Goal: Task Accomplishment & Management: Use online tool/utility

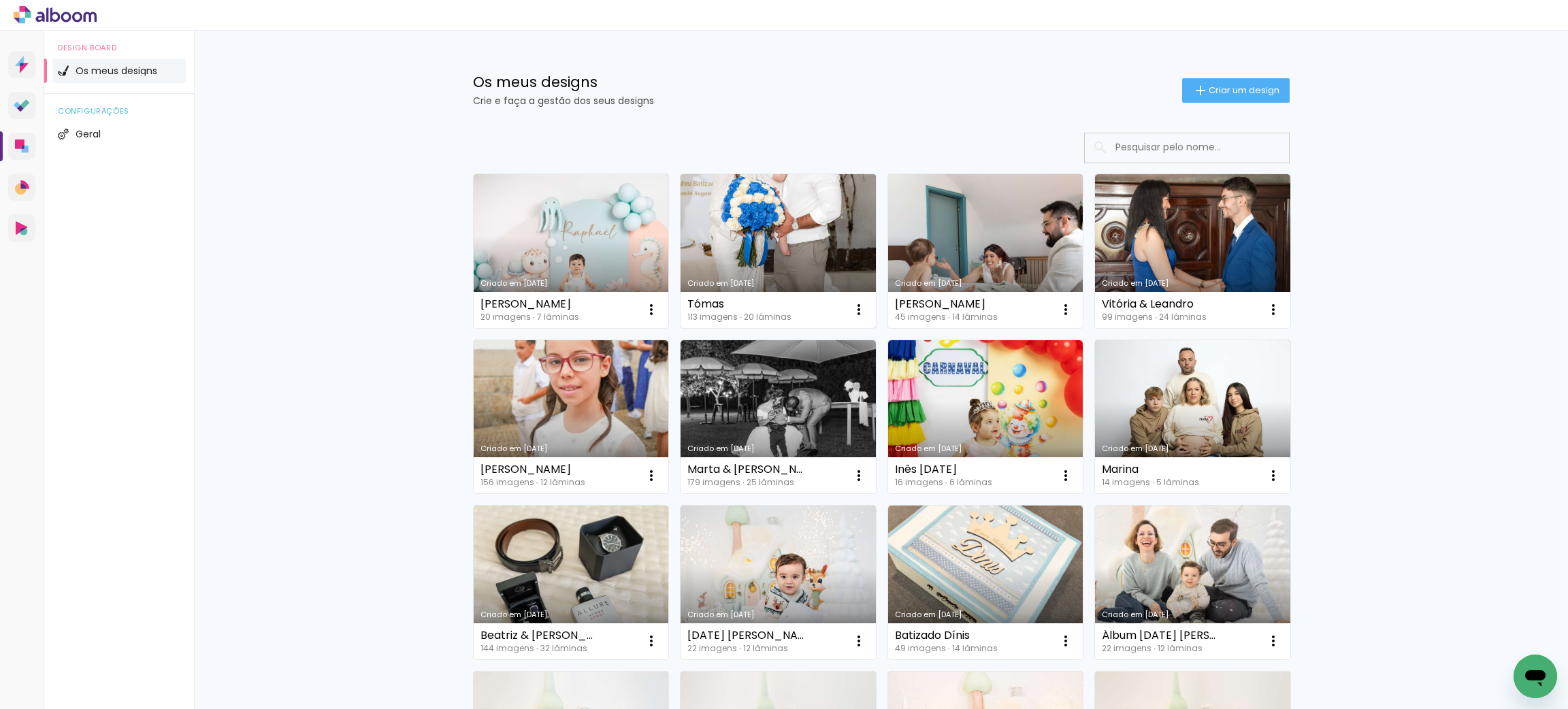
click at [783, 220] on link "Criado em [DATE]" at bounding box center [778, 251] width 195 height 154
